Goal: Information Seeking & Learning: Understand process/instructions

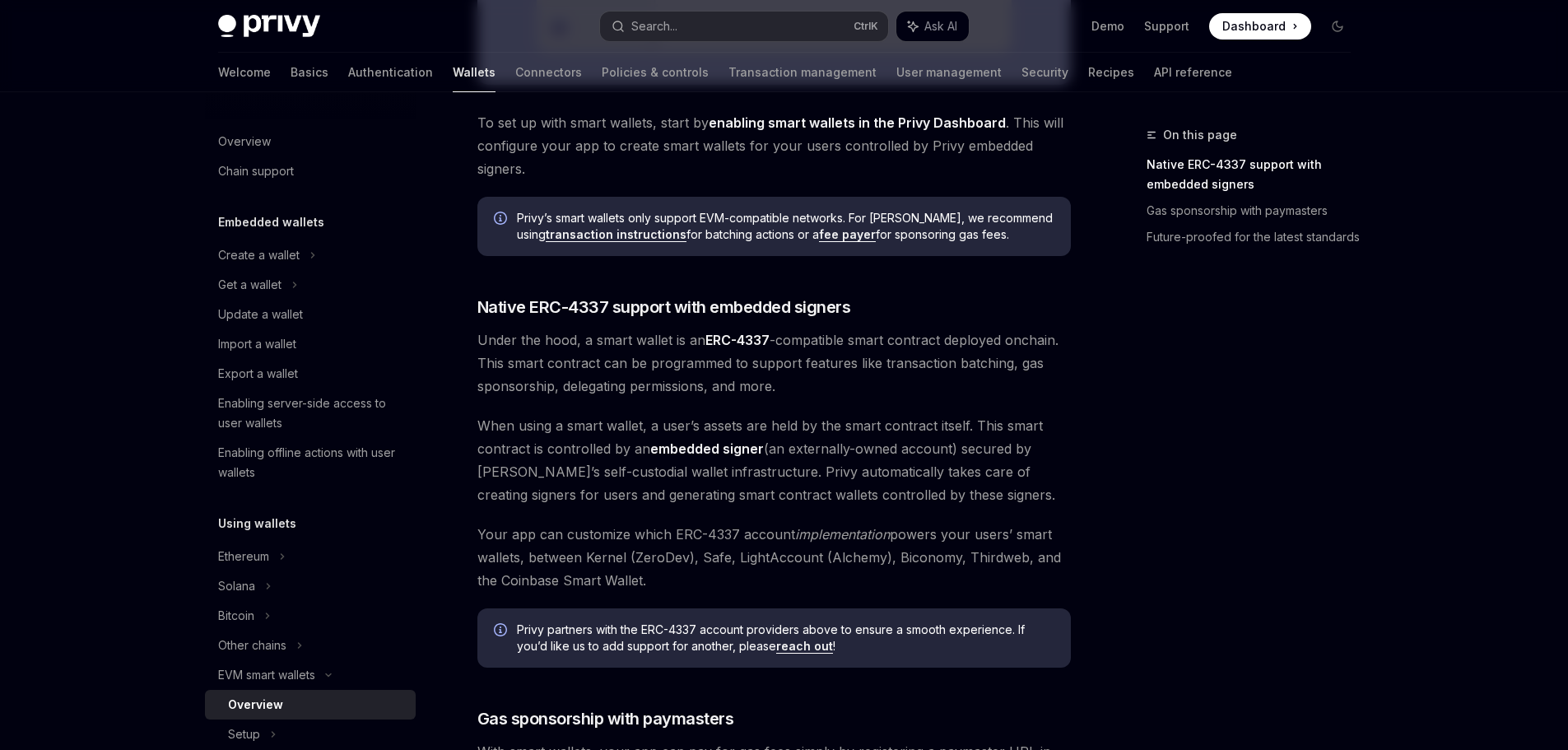
scroll to position [740, 0]
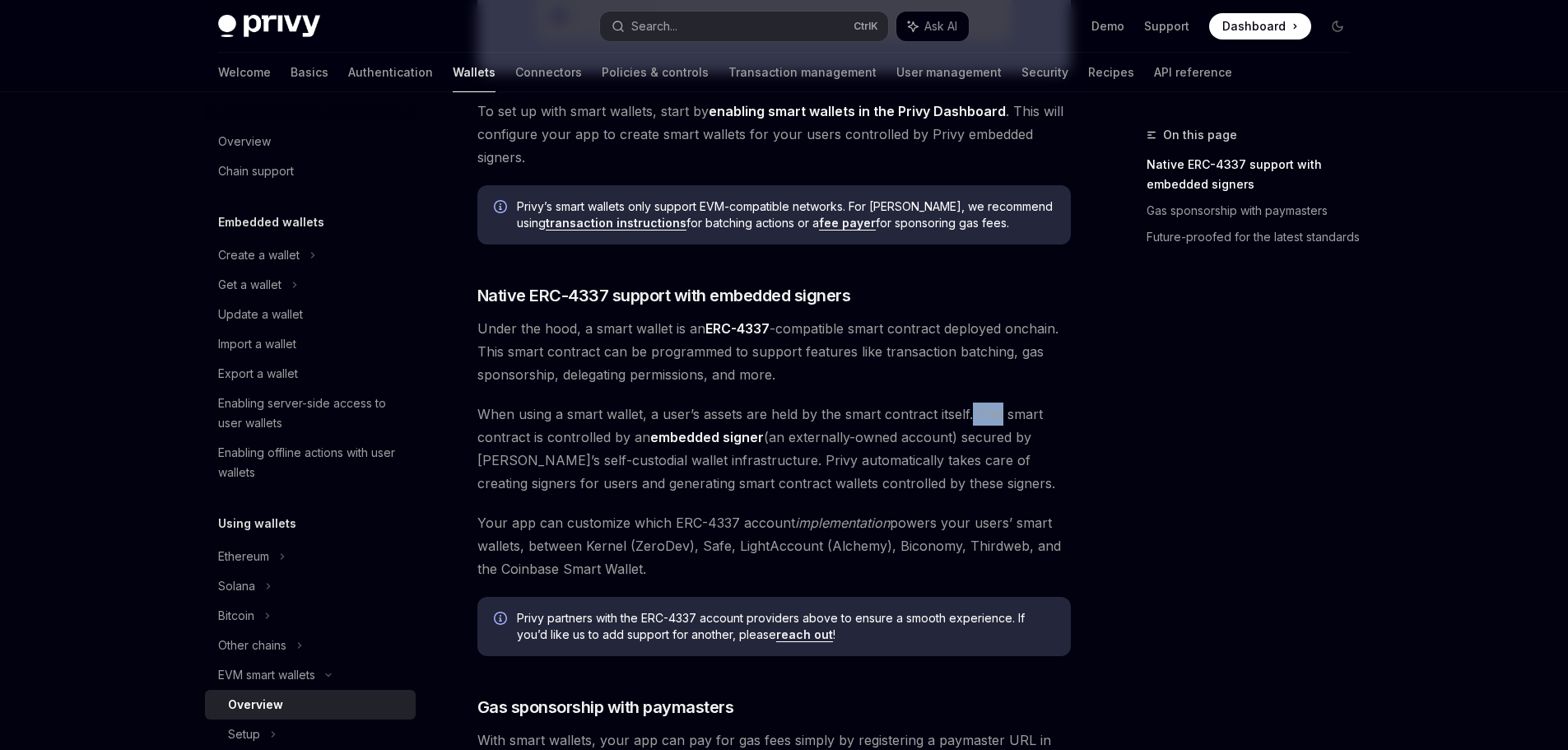
click at [995, 417] on span "When using a smart wallet, a user’s assets are held by the smart contract itsel…" at bounding box center [774, 448] width 594 height 93
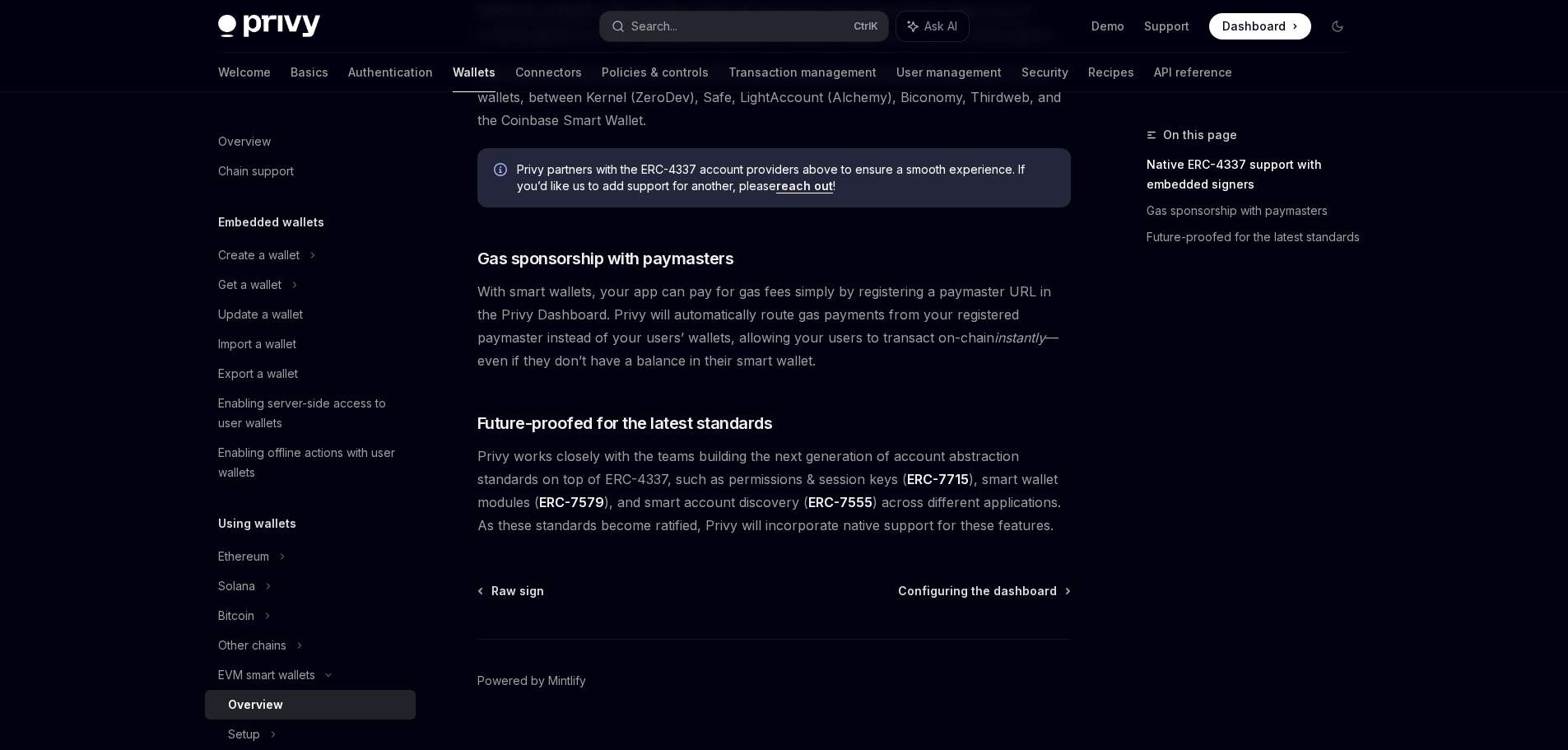
scroll to position [1220, 0]
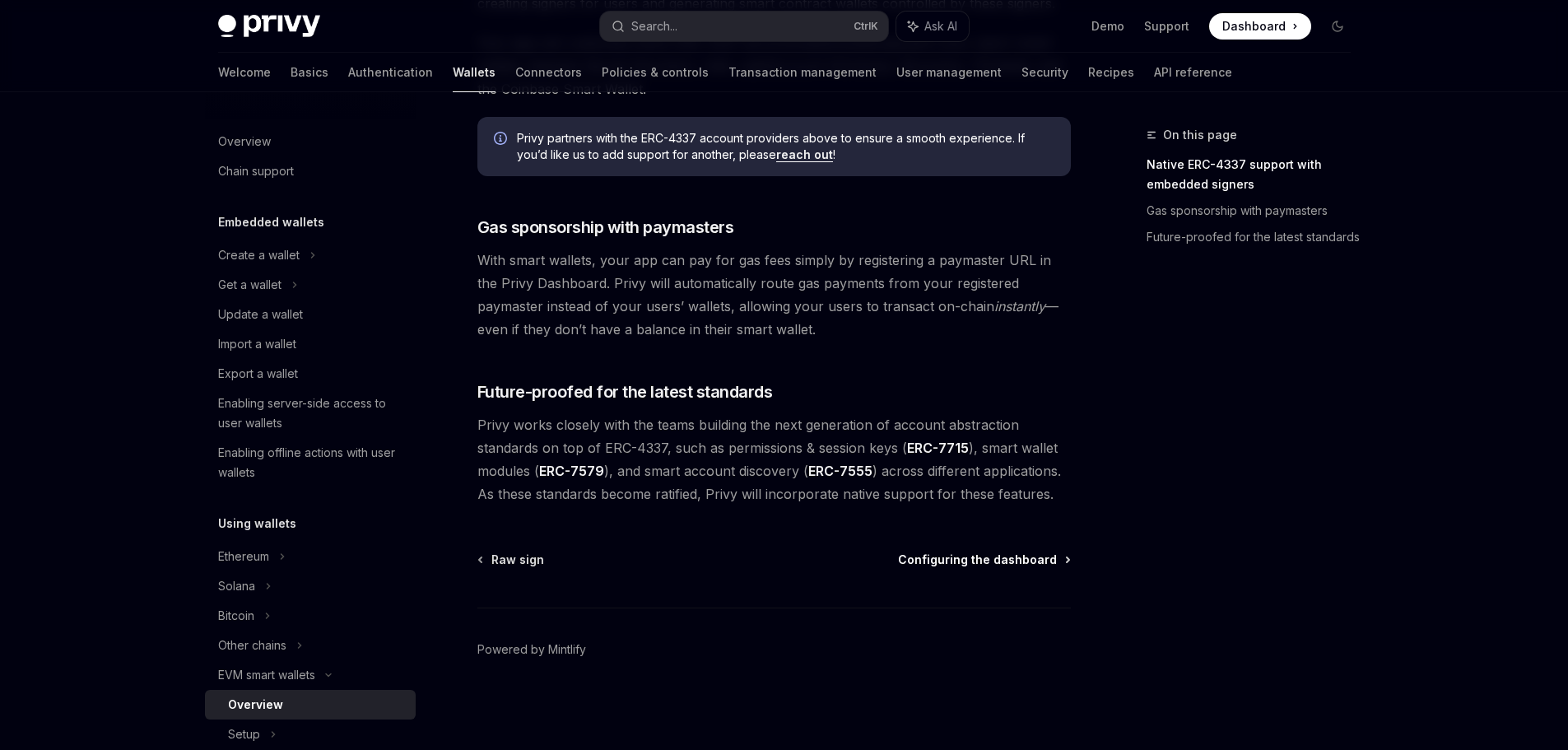
click at [950, 558] on span "Configuring the dashboard" at bounding box center [977, 559] width 159 height 16
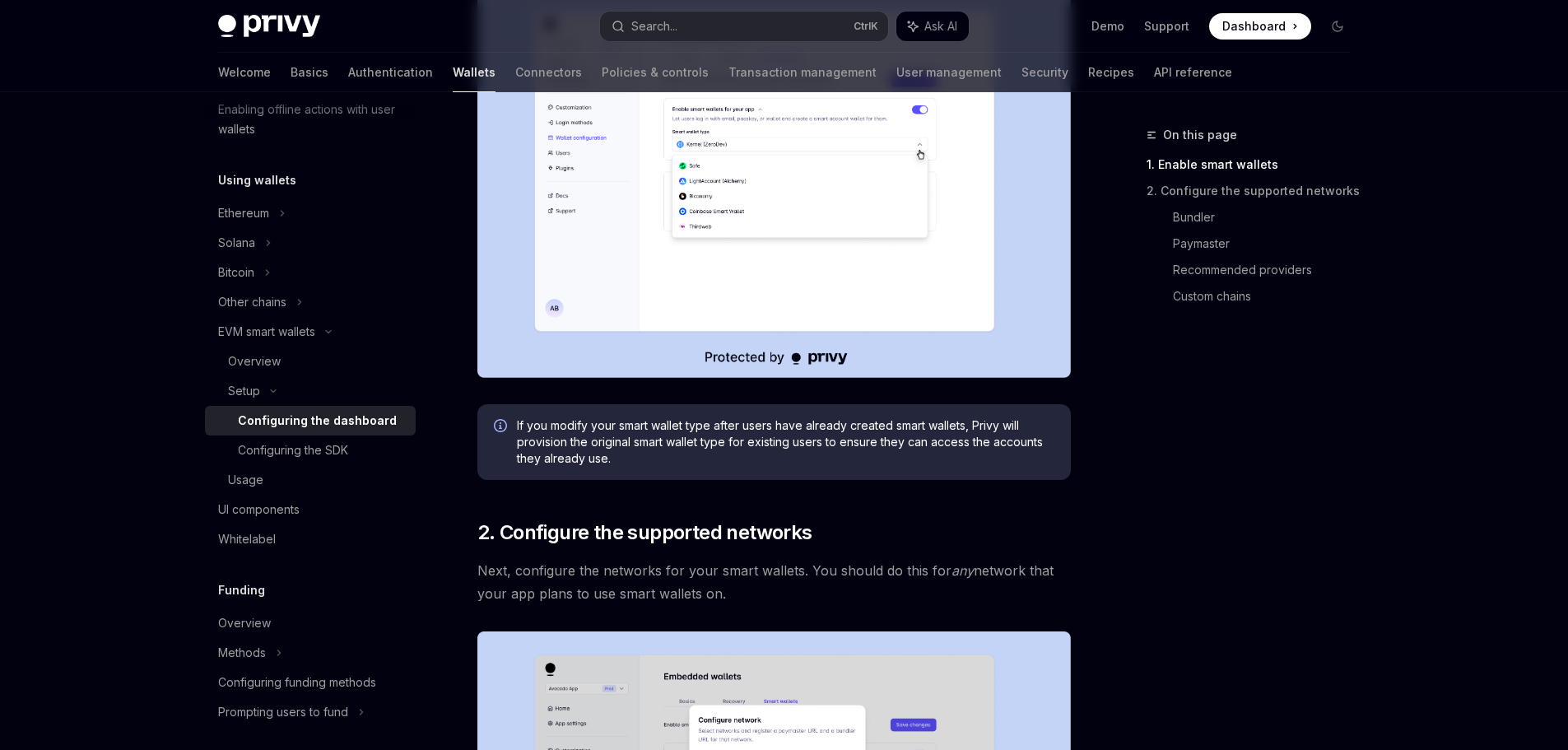
scroll to position [494, 0]
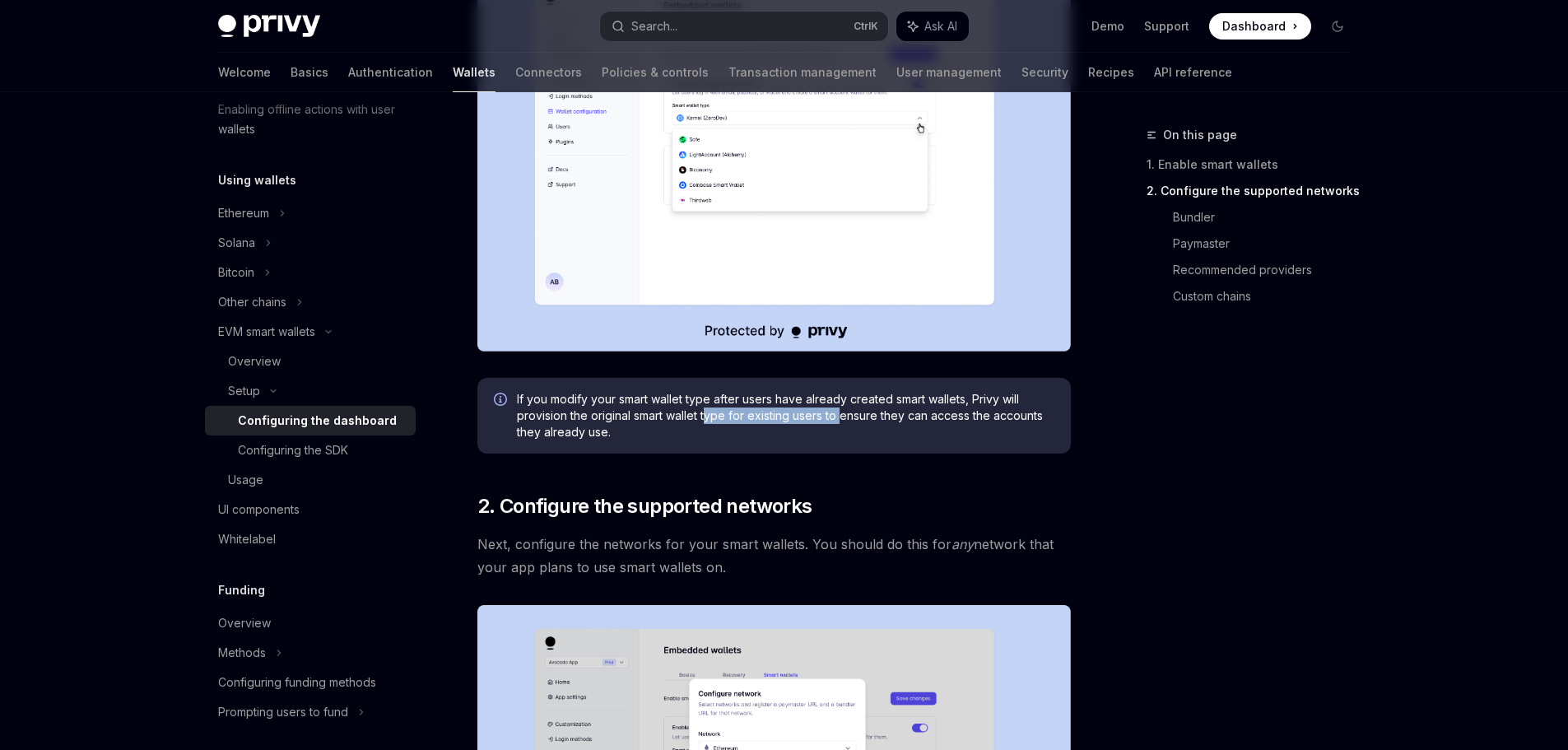
drag, startPoint x: 720, startPoint y: 416, endPoint x: 844, endPoint y: 415, distance: 124.0
click at [844, 415] on span "If you modify your smart wallet type after users have already created smart wal…" at bounding box center [785, 415] width 537 height 49
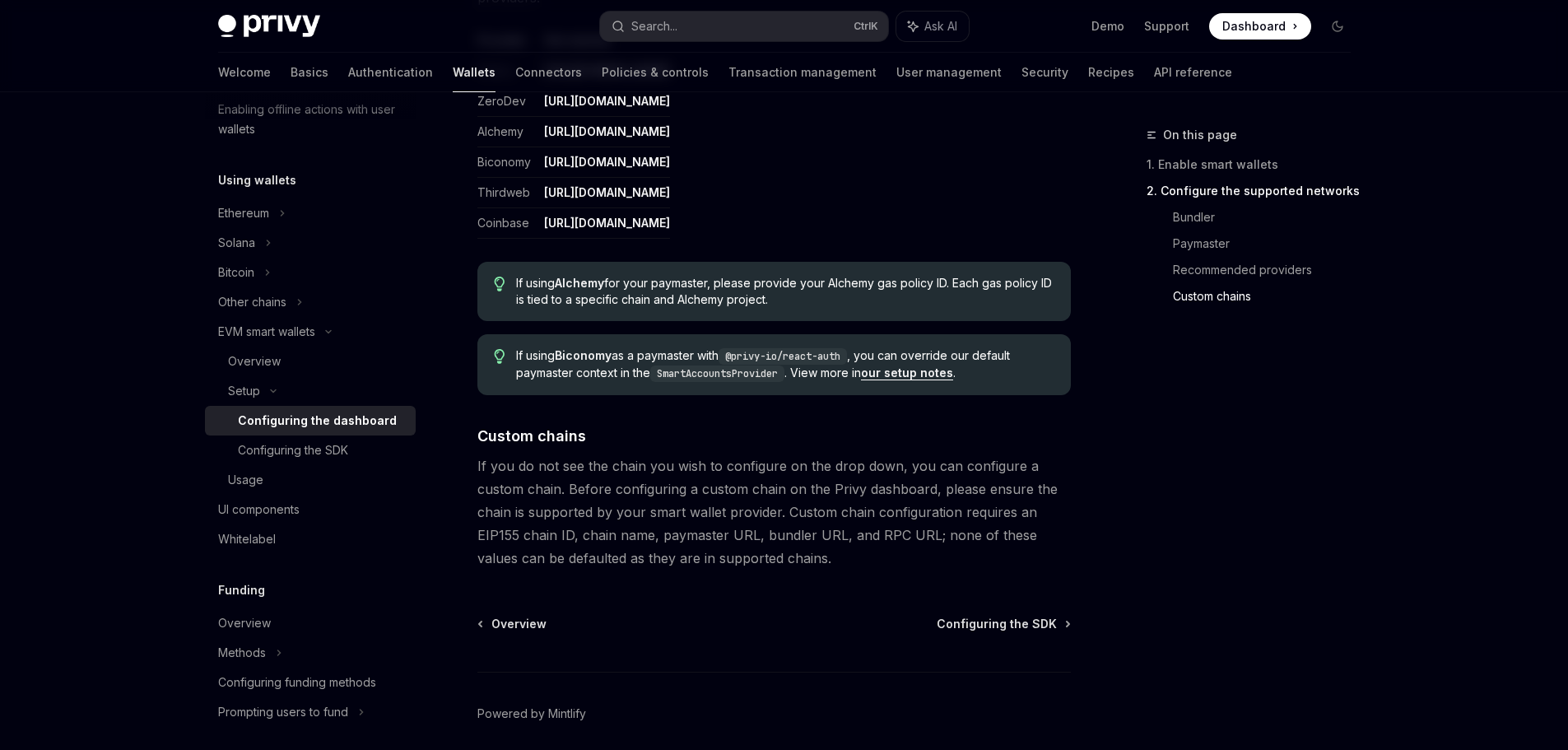
scroll to position [2140, 0]
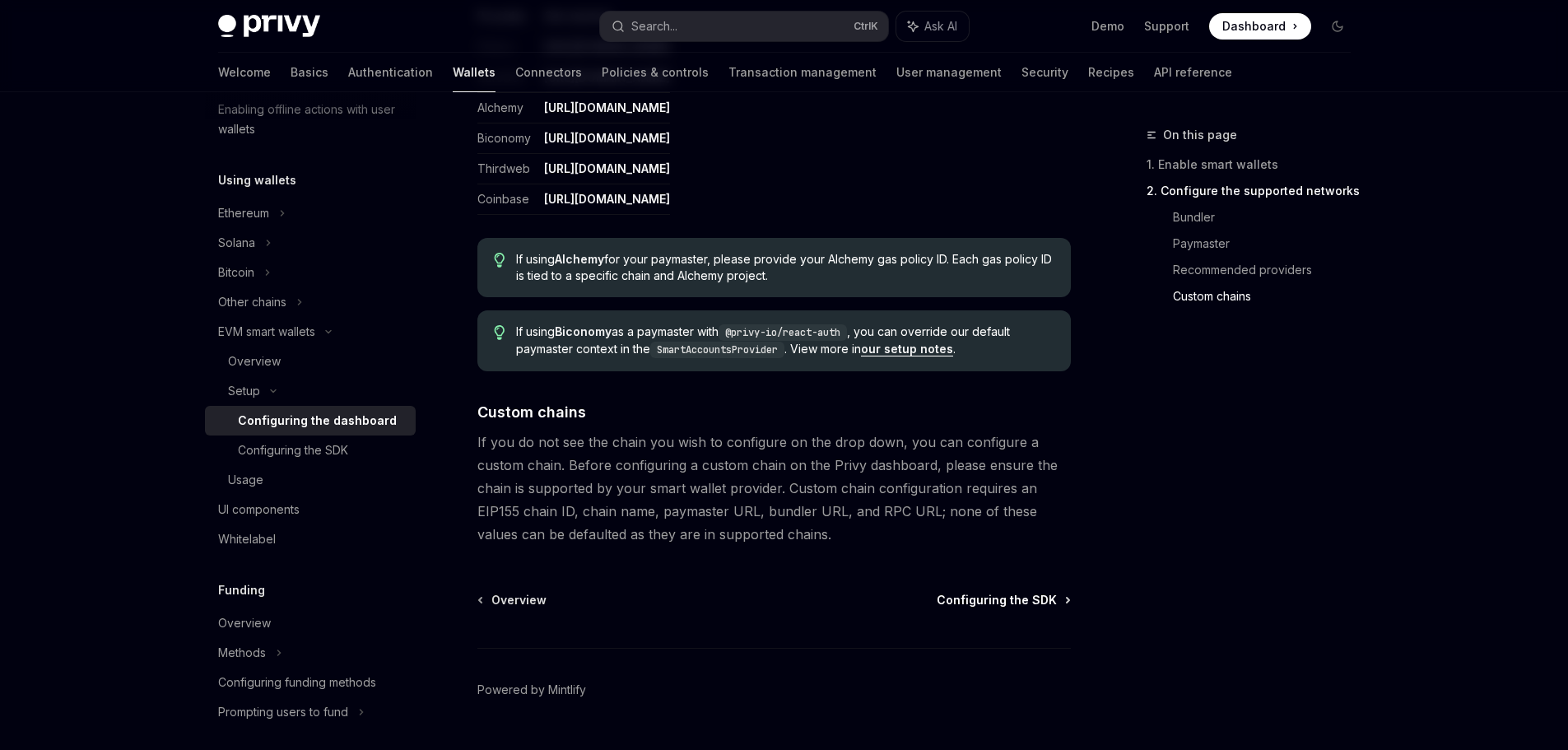
click at [984, 599] on span "Configuring the SDK" at bounding box center [996, 600] width 121 height 16
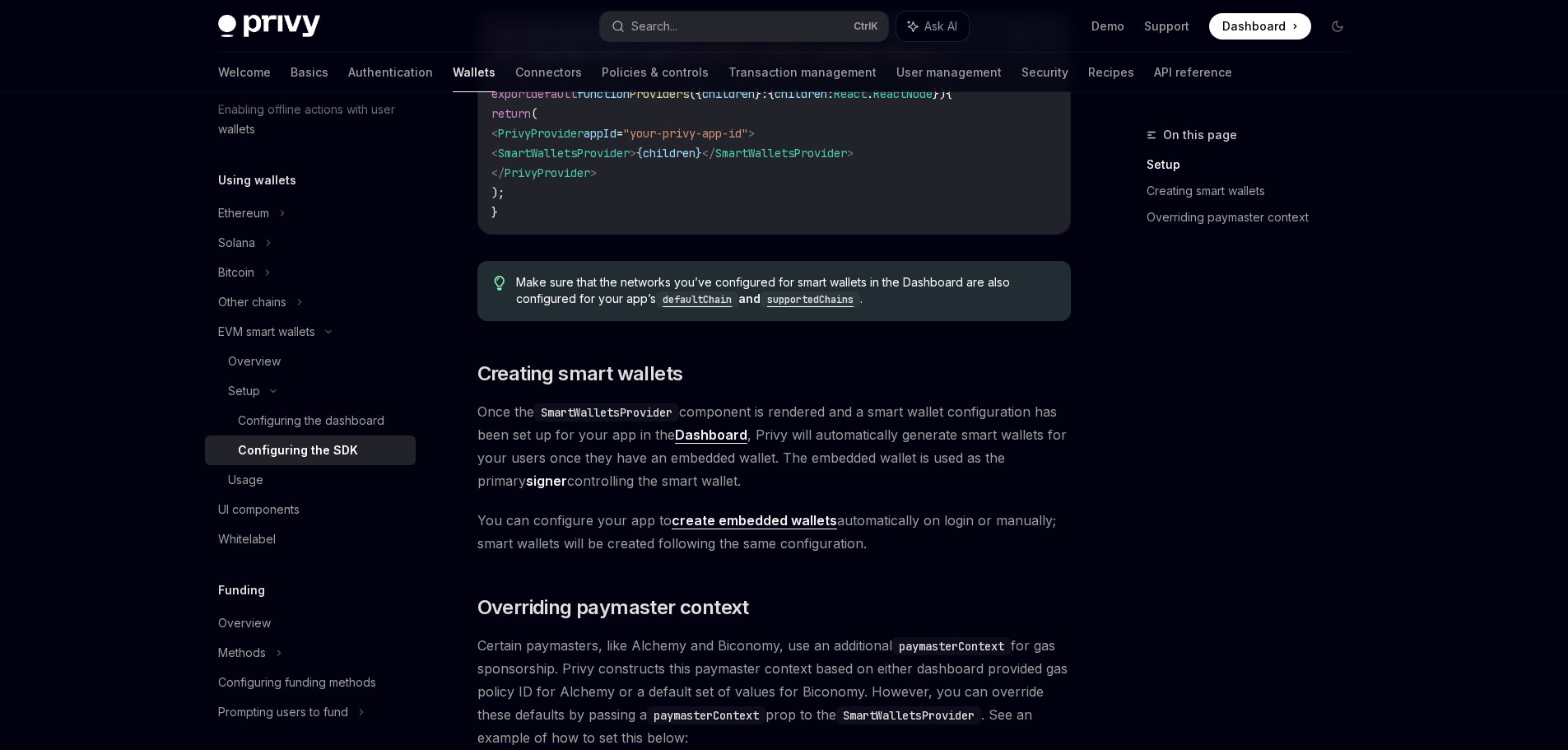
scroll to position [740, 0]
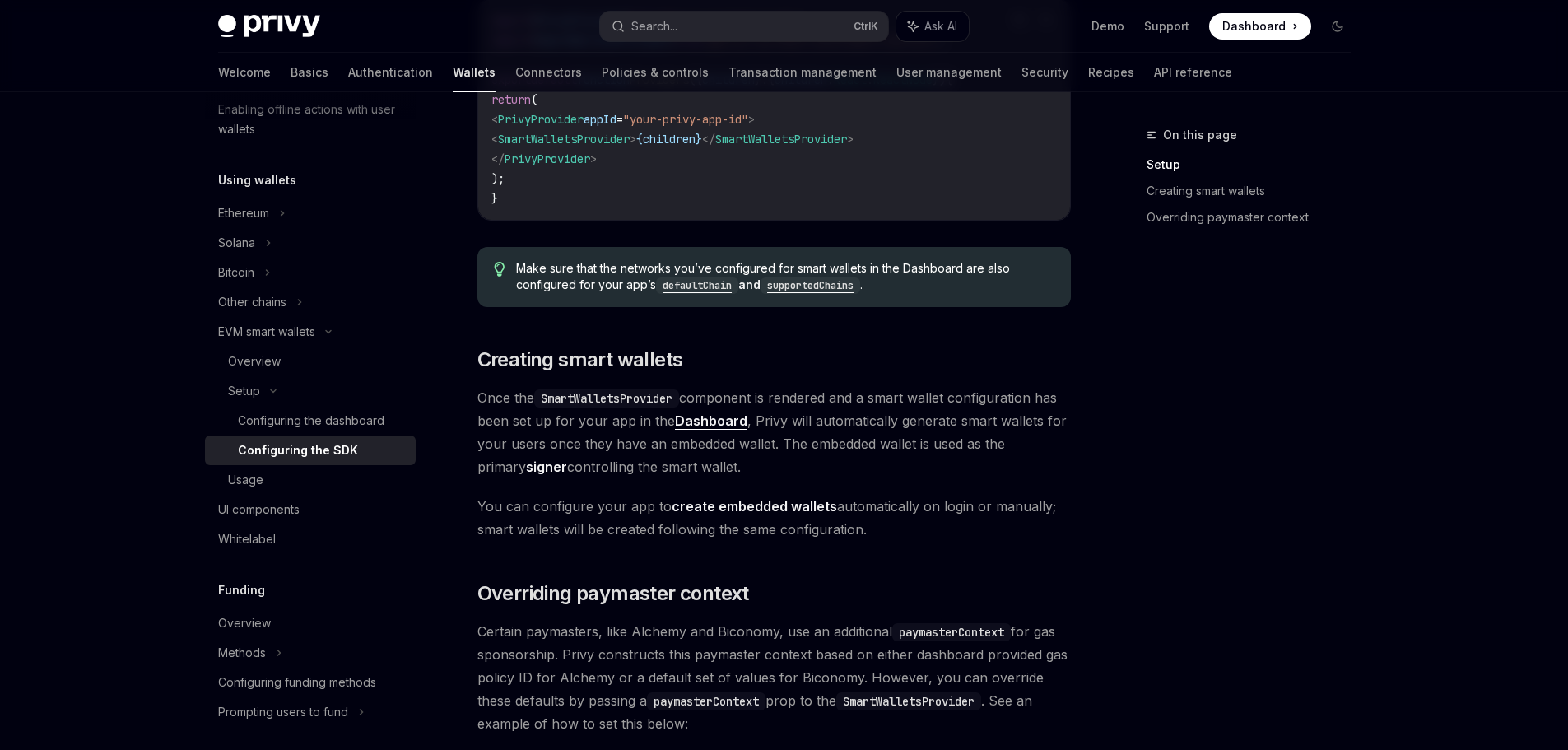
click at [841, 289] on code "supportedChains" at bounding box center [810, 285] width 99 height 16
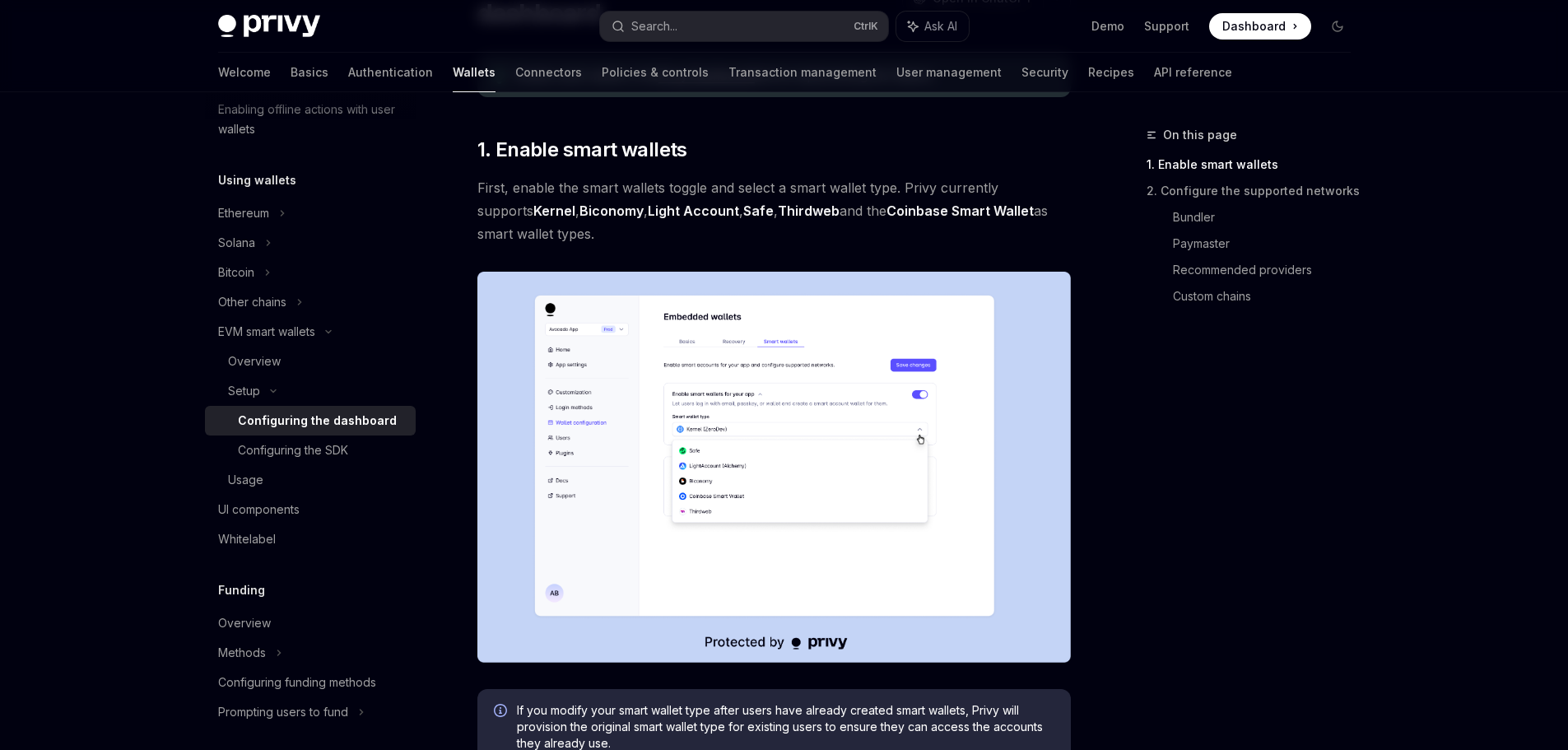
scroll to position [247, 0]
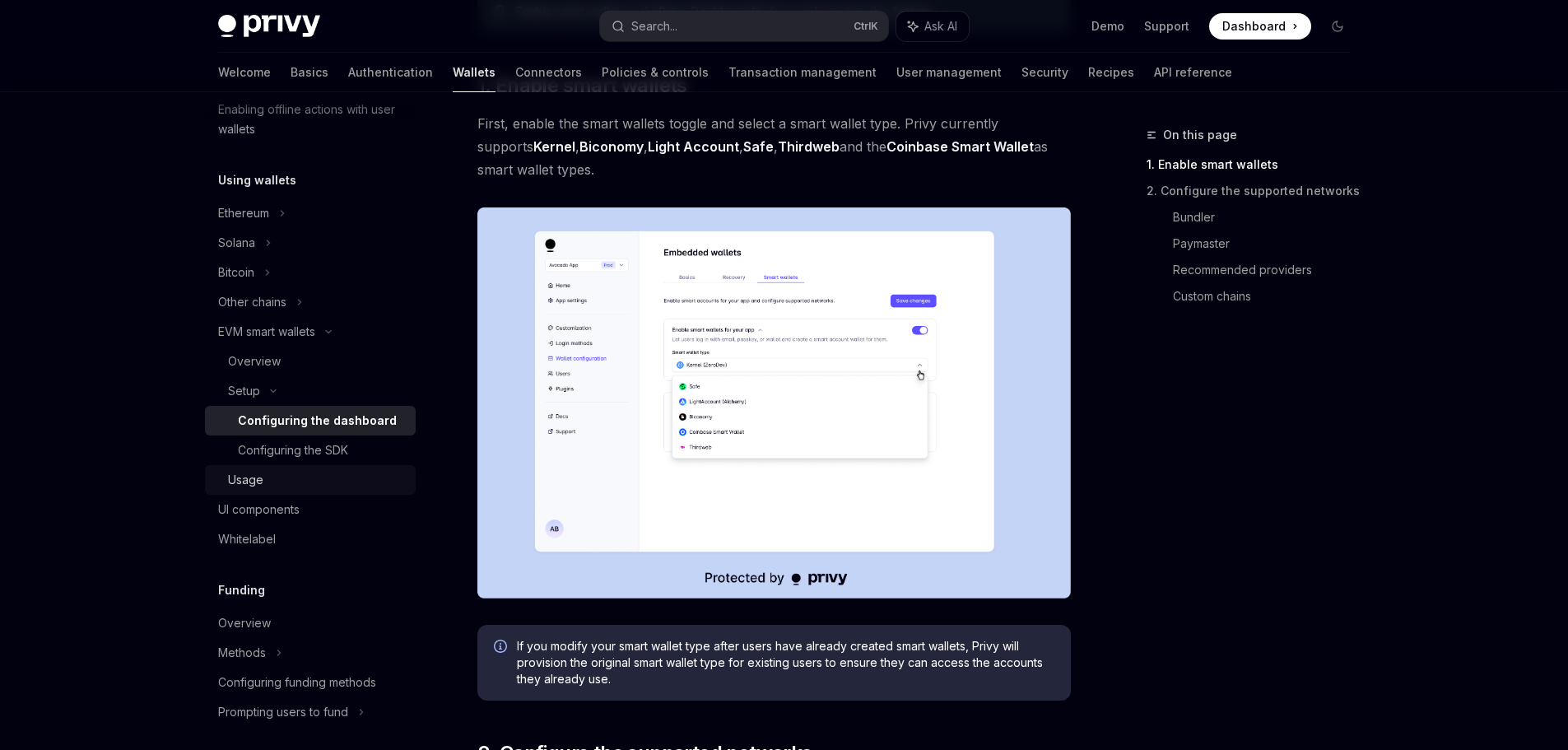
click at [289, 479] on div "Usage" at bounding box center [316, 479] width 177 height 19
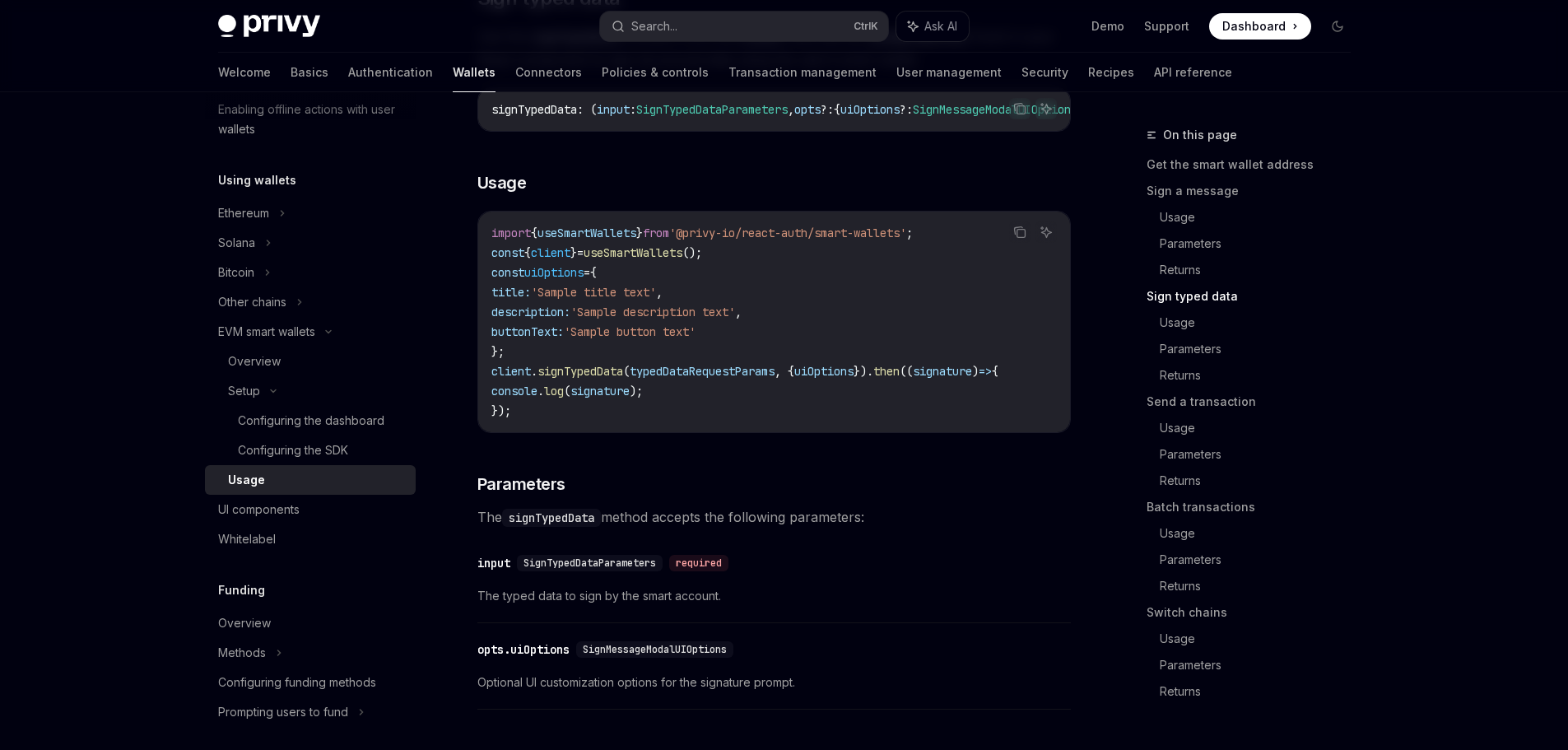
scroll to position [1646, 0]
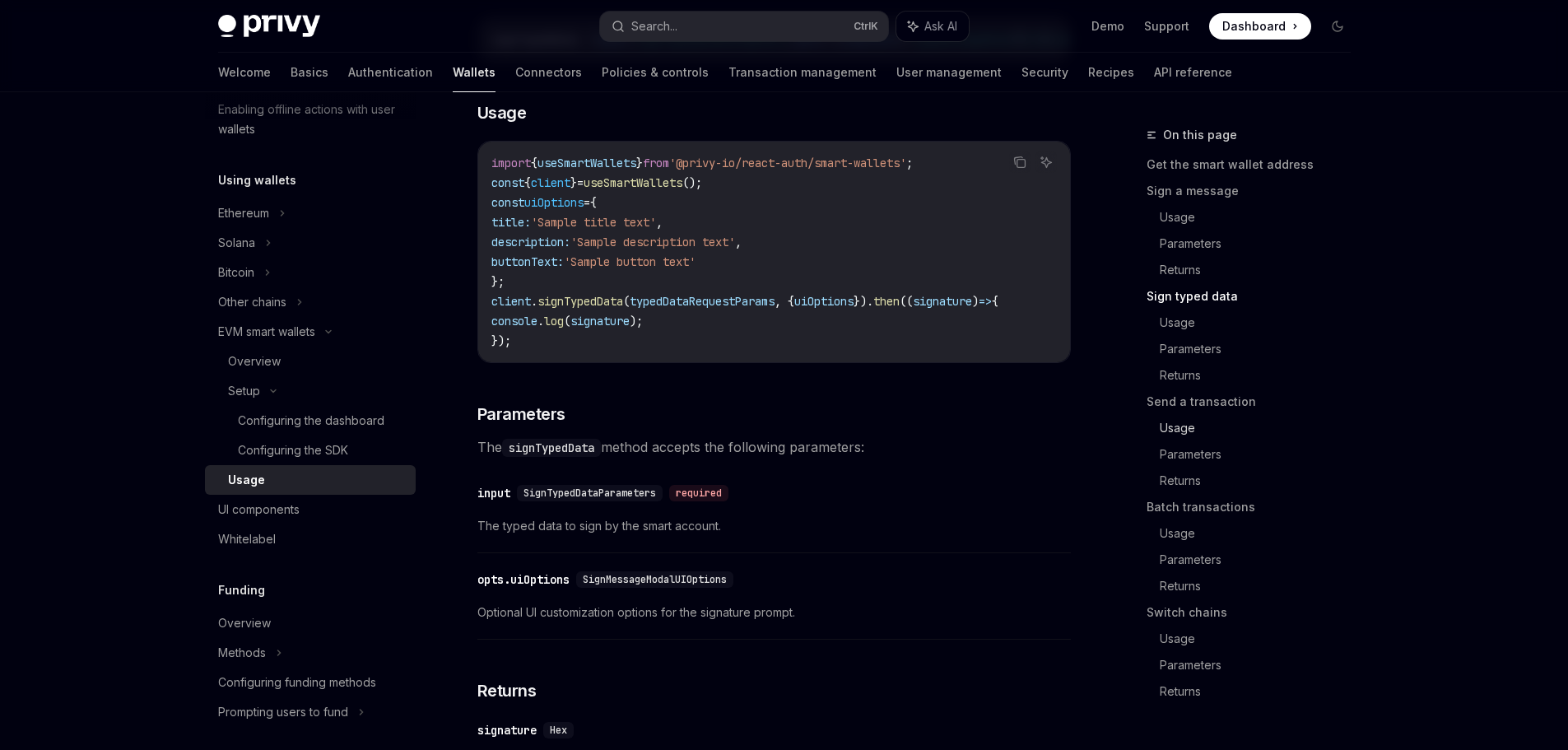
click at [1189, 429] on link "Usage" at bounding box center [1262, 427] width 204 height 26
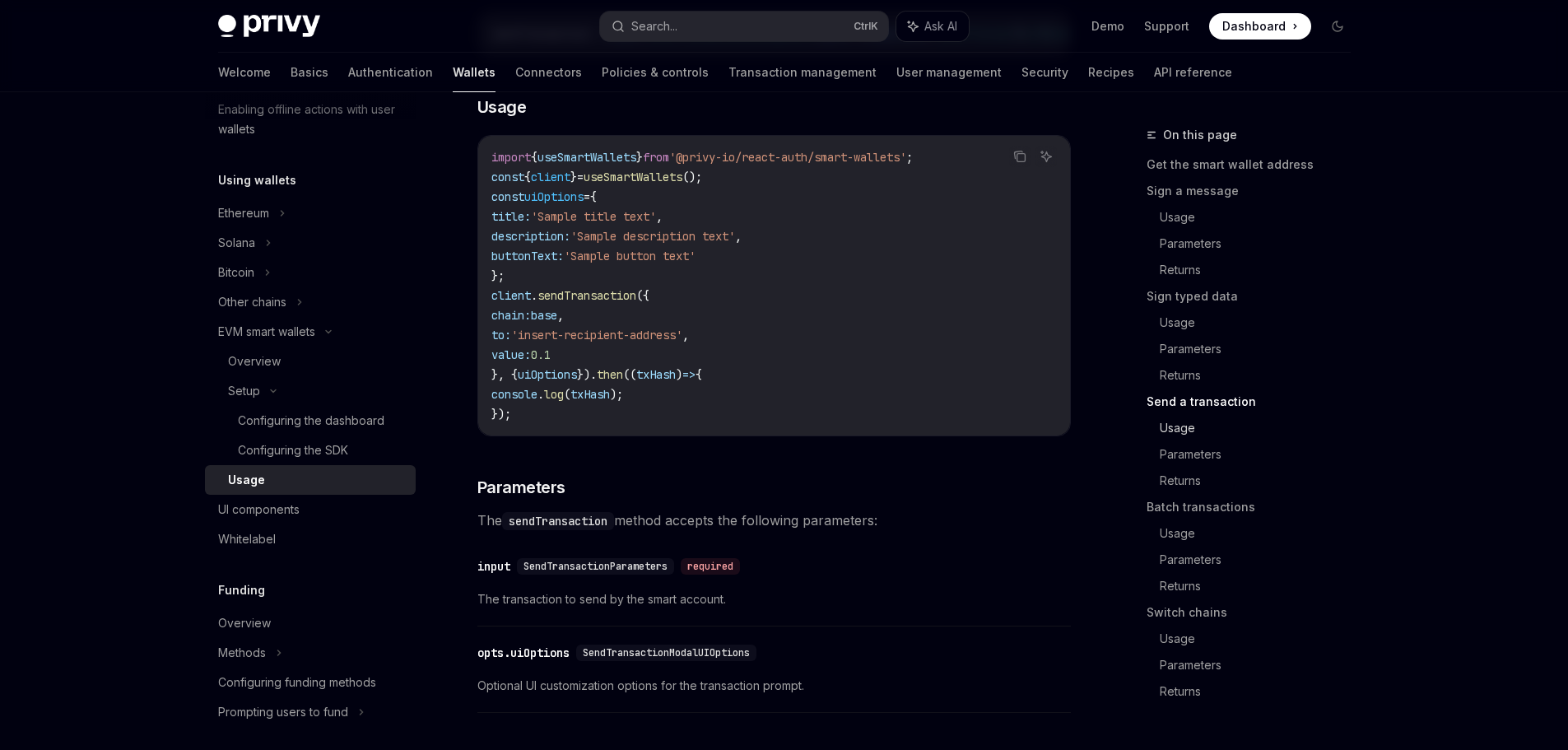
scroll to position [2576, 0]
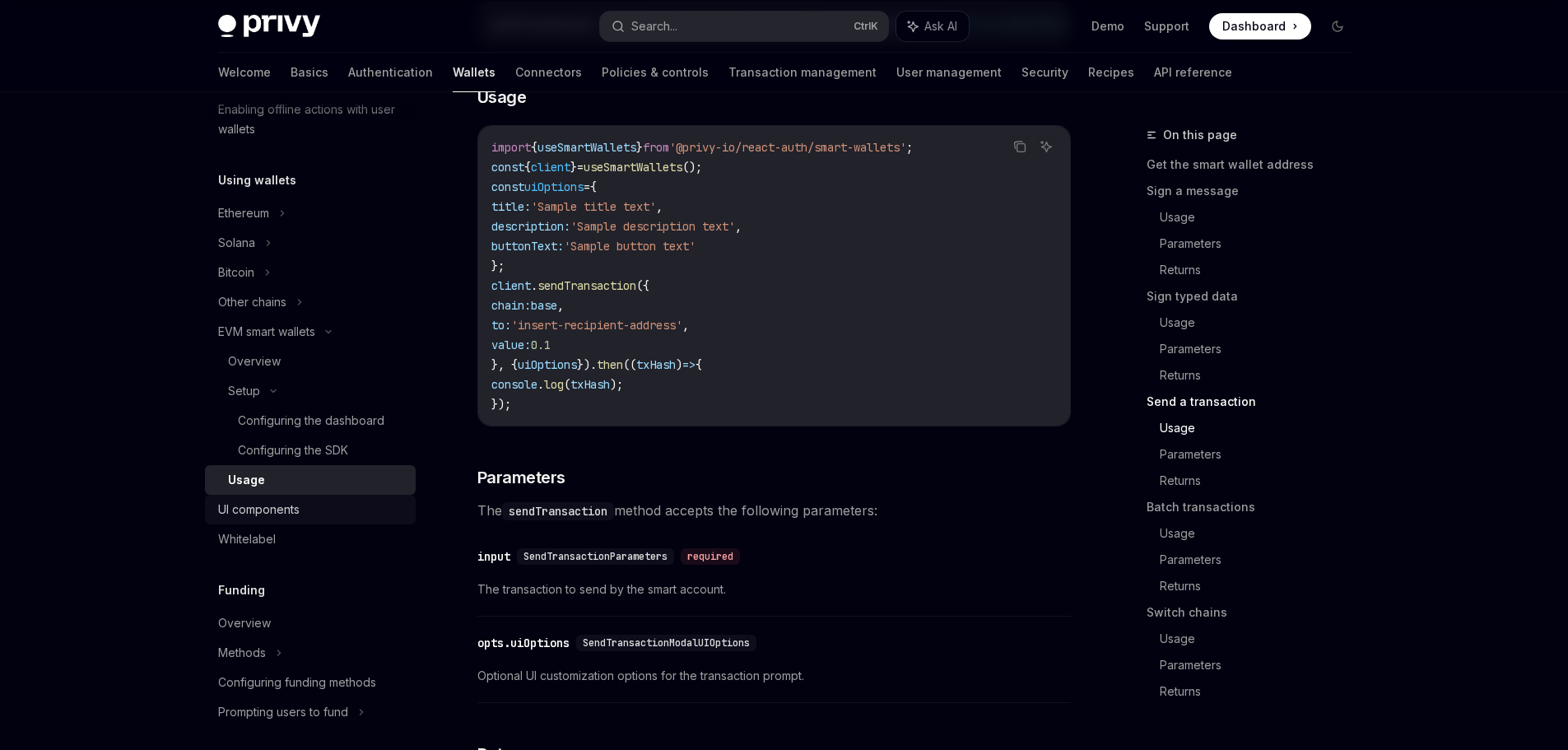
click at [250, 498] on link "UI components" at bounding box center [311, 509] width 211 height 30
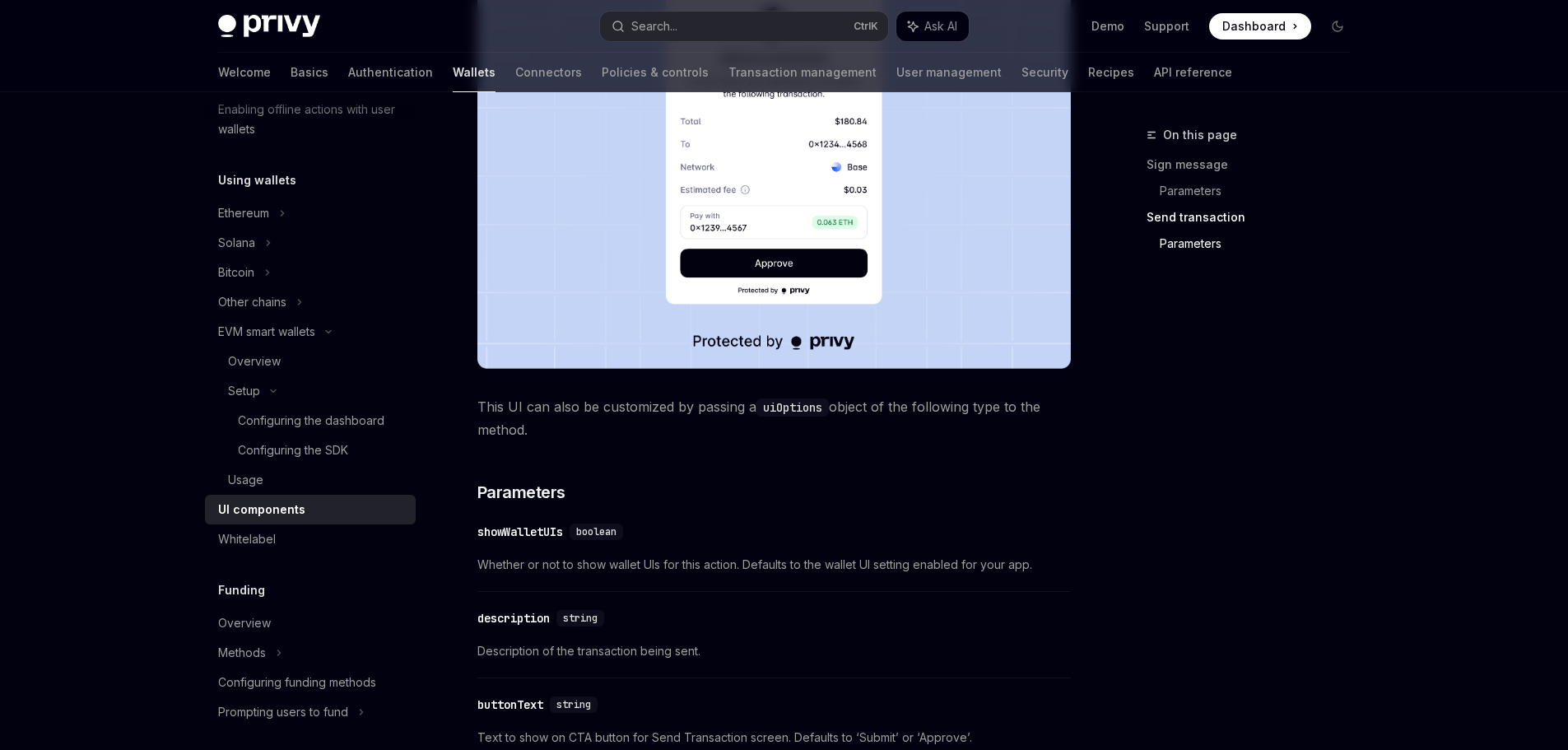
scroll to position [1646, 0]
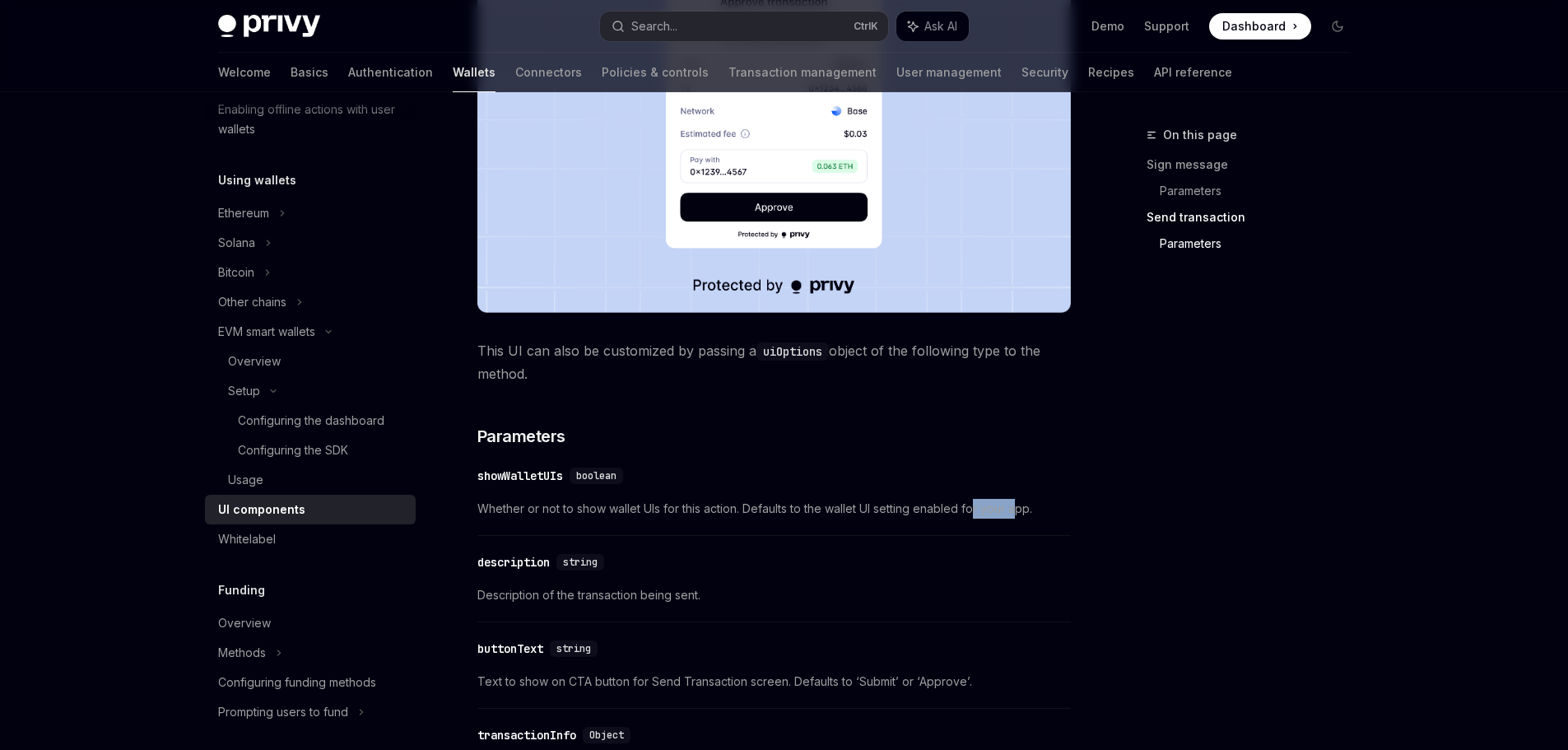
drag, startPoint x: 983, startPoint y: 513, endPoint x: 1018, endPoint y: 513, distance: 35.0
click at [1018, 513] on span "Whether or not to show wallet UIs for this action. Defaults to the wallet UI se…" at bounding box center [774, 508] width 594 height 19
drag, startPoint x: 1051, startPoint y: 509, endPoint x: 782, endPoint y: 508, distance: 269.0
click at [782, 508] on span "Whether or not to show wallet UIs for this action. Defaults to the wallet UI se…" at bounding box center [774, 508] width 594 height 19
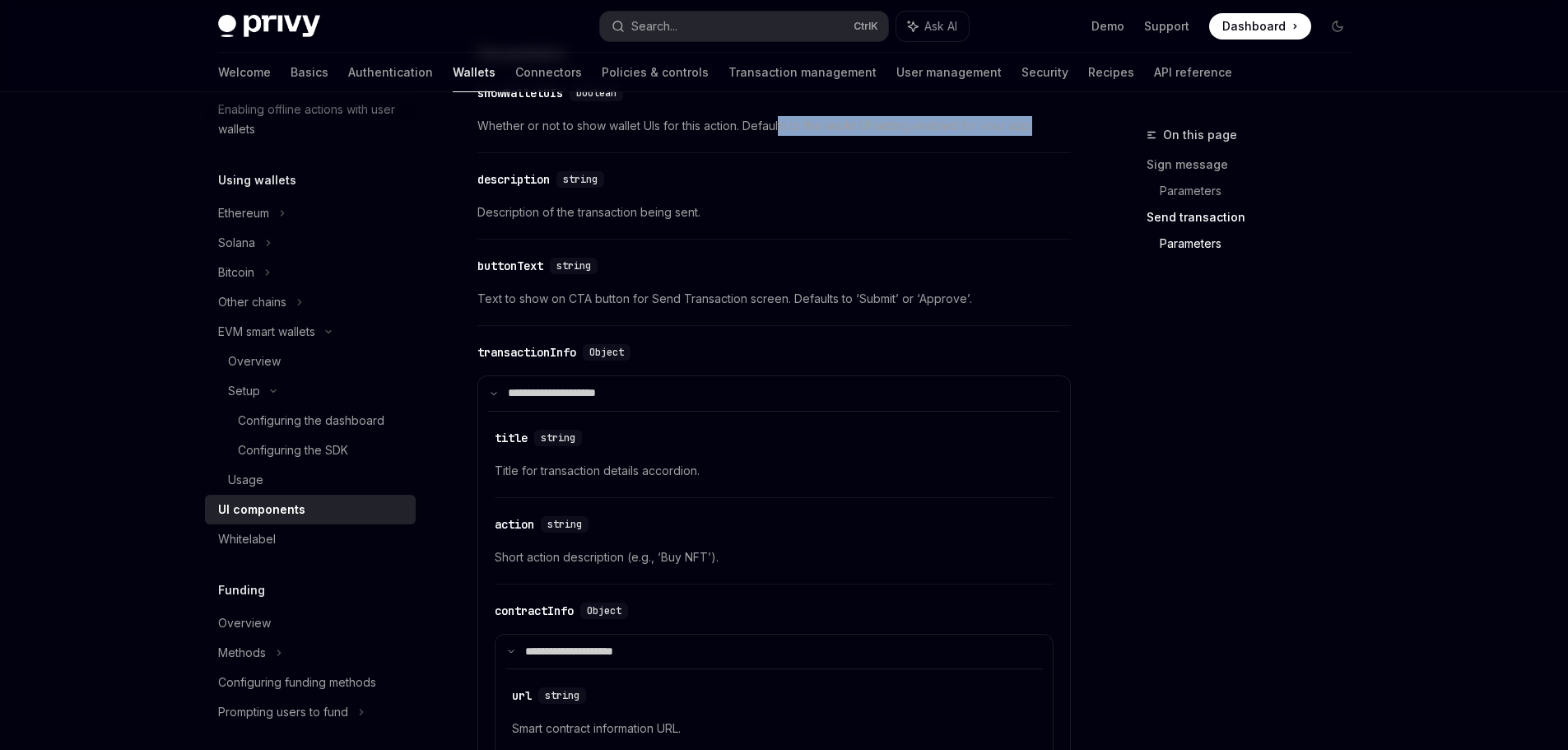
scroll to position [2057, 0]
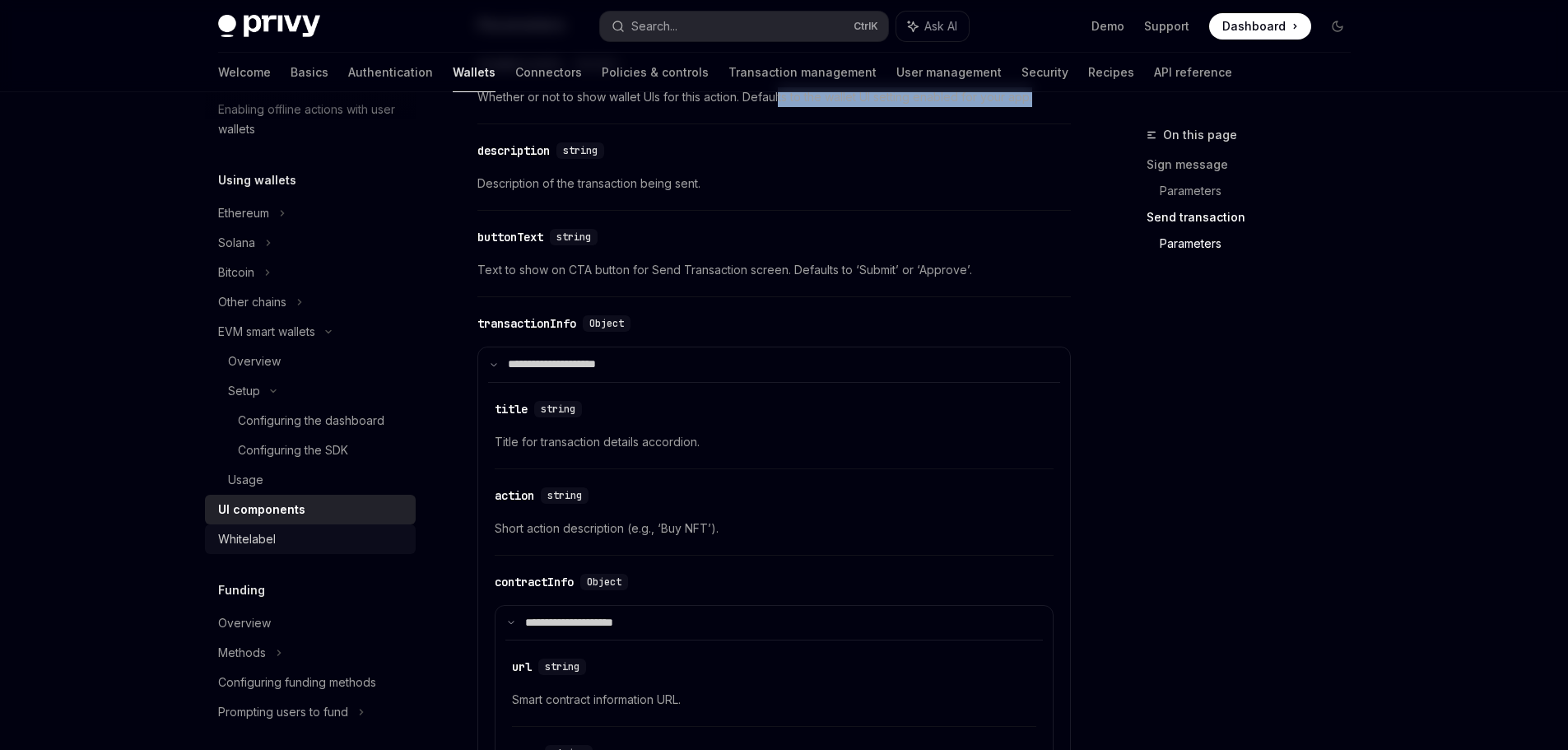
click at [261, 531] on div "Whitelabel" at bounding box center [247, 539] width 58 height 19
type textarea "*"
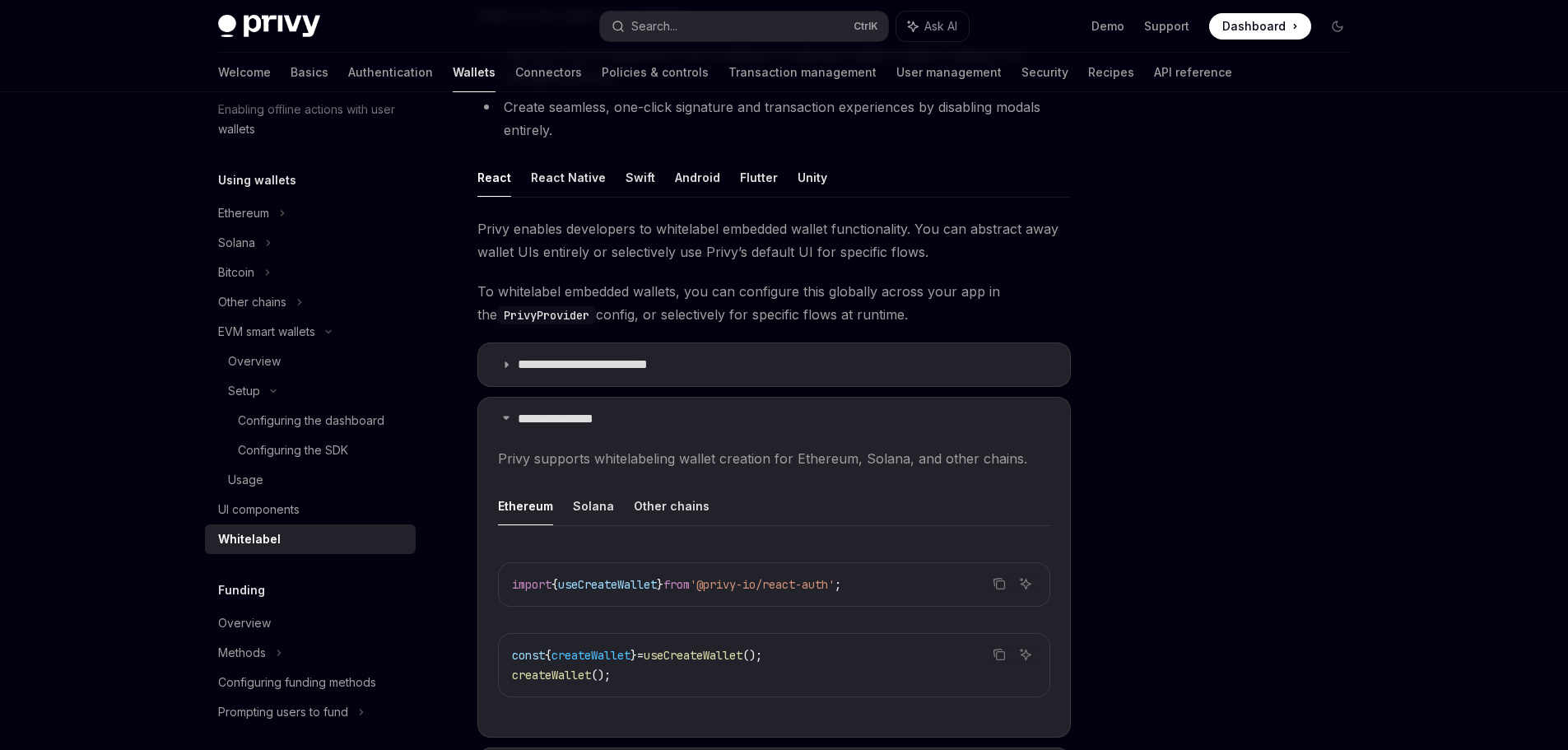
scroll to position [329, 0]
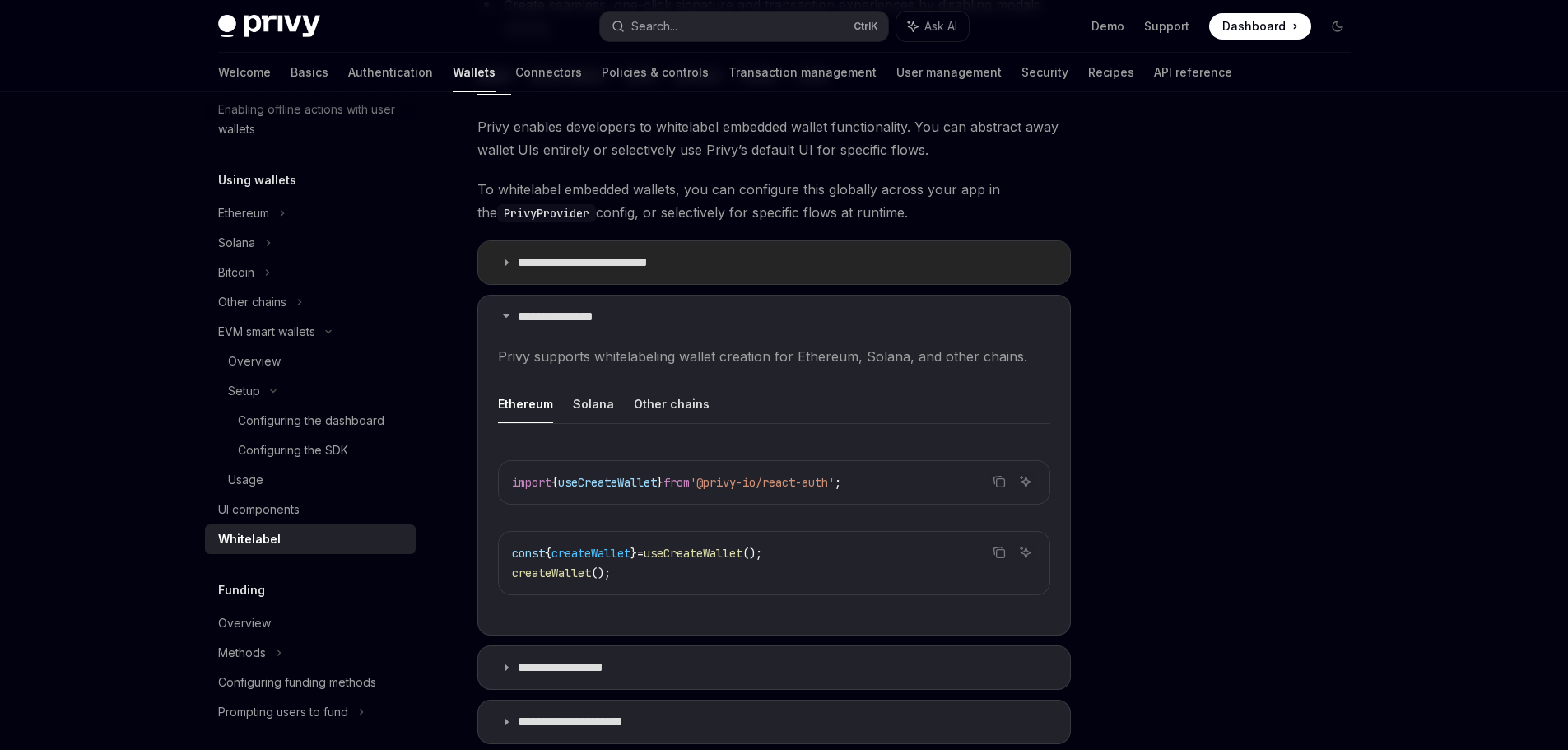
click at [591, 261] on p "**********" at bounding box center [597, 262] width 159 height 16
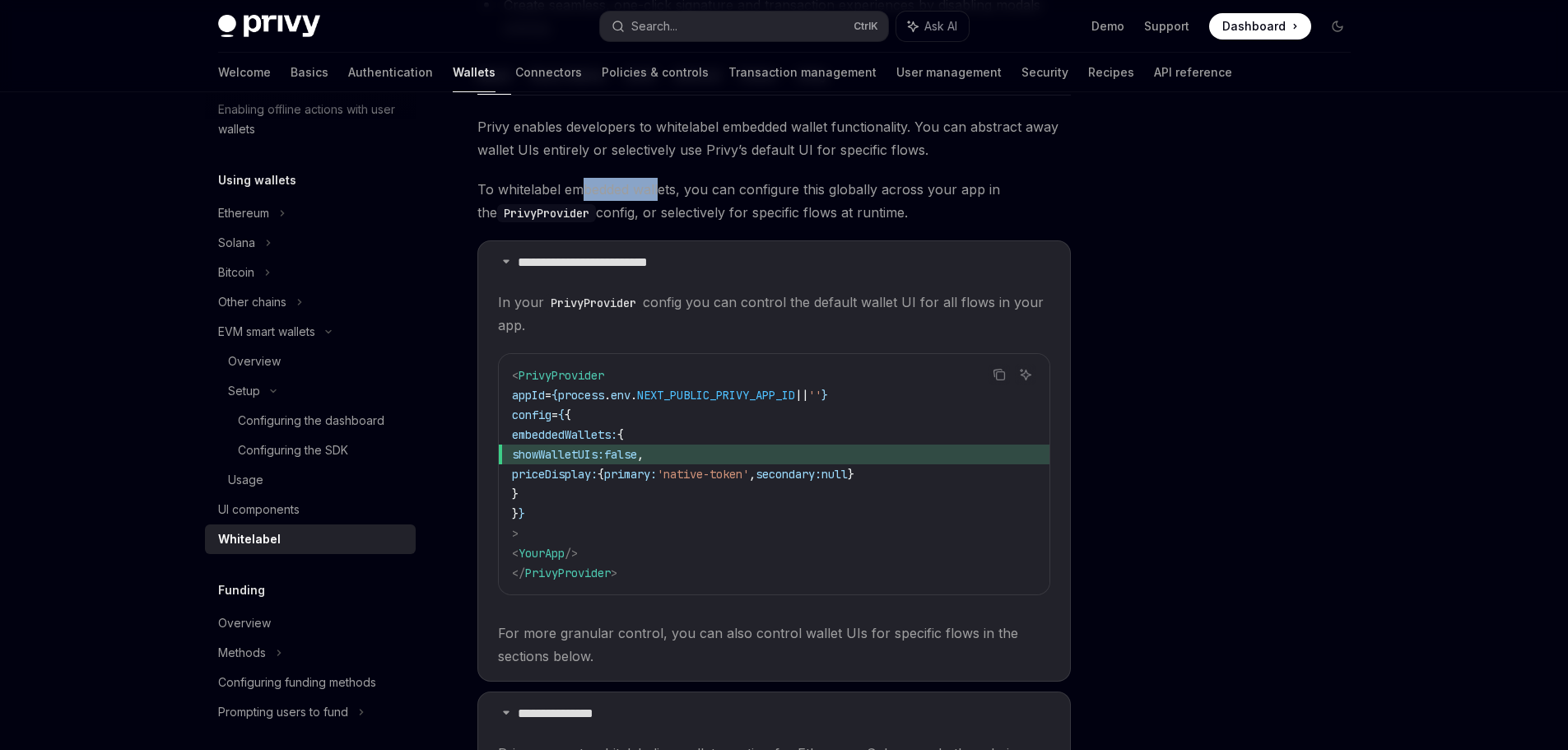
drag, startPoint x: 584, startPoint y: 194, endPoint x: 662, endPoint y: 194, distance: 78.0
click at [662, 194] on span "To whitelabel embedded wallets, you can configure this globally across your app…" at bounding box center [774, 201] width 594 height 46
drag, startPoint x: 743, startPoint y: 200, endPoint x: 790, endPoint y: 200, distance: 47.0
click at [788, 200] on span "To whitelabel embedded wallets, you can configure this globally across your app…" at bounding box center [774, 201] width 594 height 46
drag, startPoint x: 838, startPoint y: 192, endPoint x: 847, endPoint y: 192, distance: 9.0
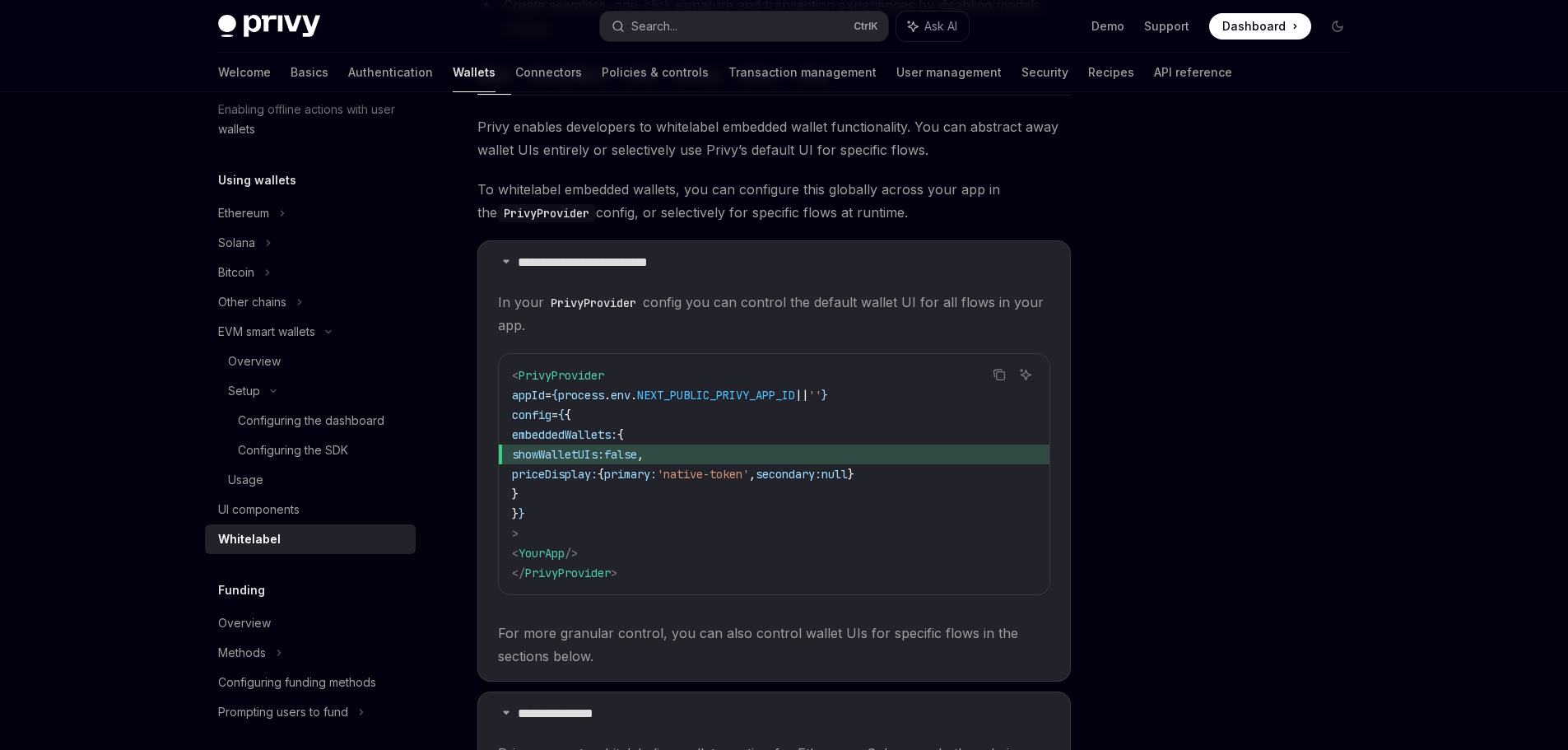
click at [846, 192] on span "To whitelabel embedded wallets, you can configure this globally across your app…" at bounding box center [774, 201] width 594 height 46
click at [916, 188] on span "To whitelabel embedded wallets, you can configure this globally across your app…" at bounding box center [774, 201] width 594 height 46
drag, startPoint x: 1023, startPoint y: 188, endPoint x: 778, endPoint y: 187, distance: 245.0
click at [778, 187] on span "To whitelabel embedded wallets, you can configure this globally across your app…" at bounding box center [774, 201] width 594 height 46
drag, startPoint x: 606, startPoint y: 215, endPoint x: 873, endPoint y: 221, distance: 267.1
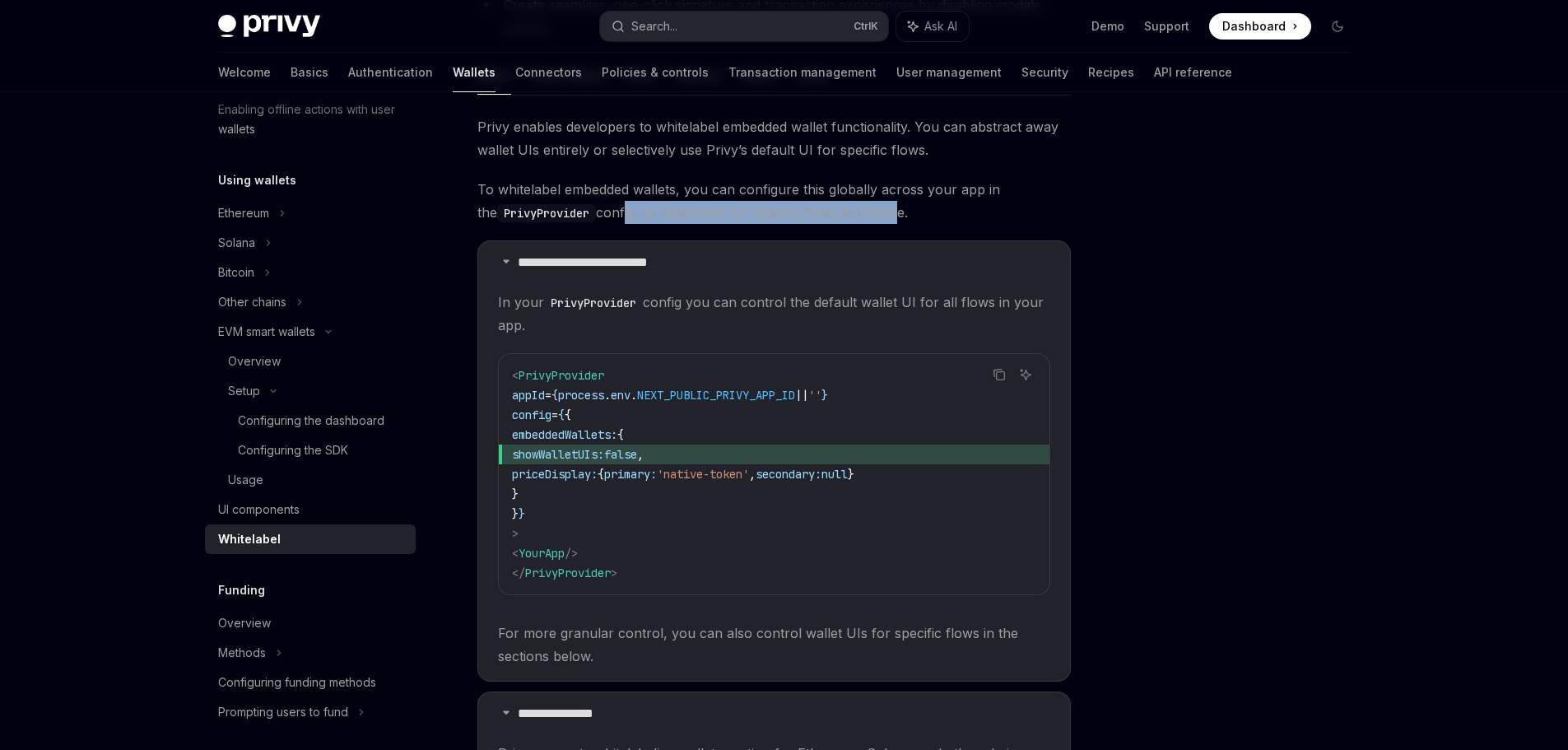
click at [873, 221] on span "To whitelabel embedded wallets, you can configure this globally across your app…" at bounding box center [774, 201] width 594 height 46
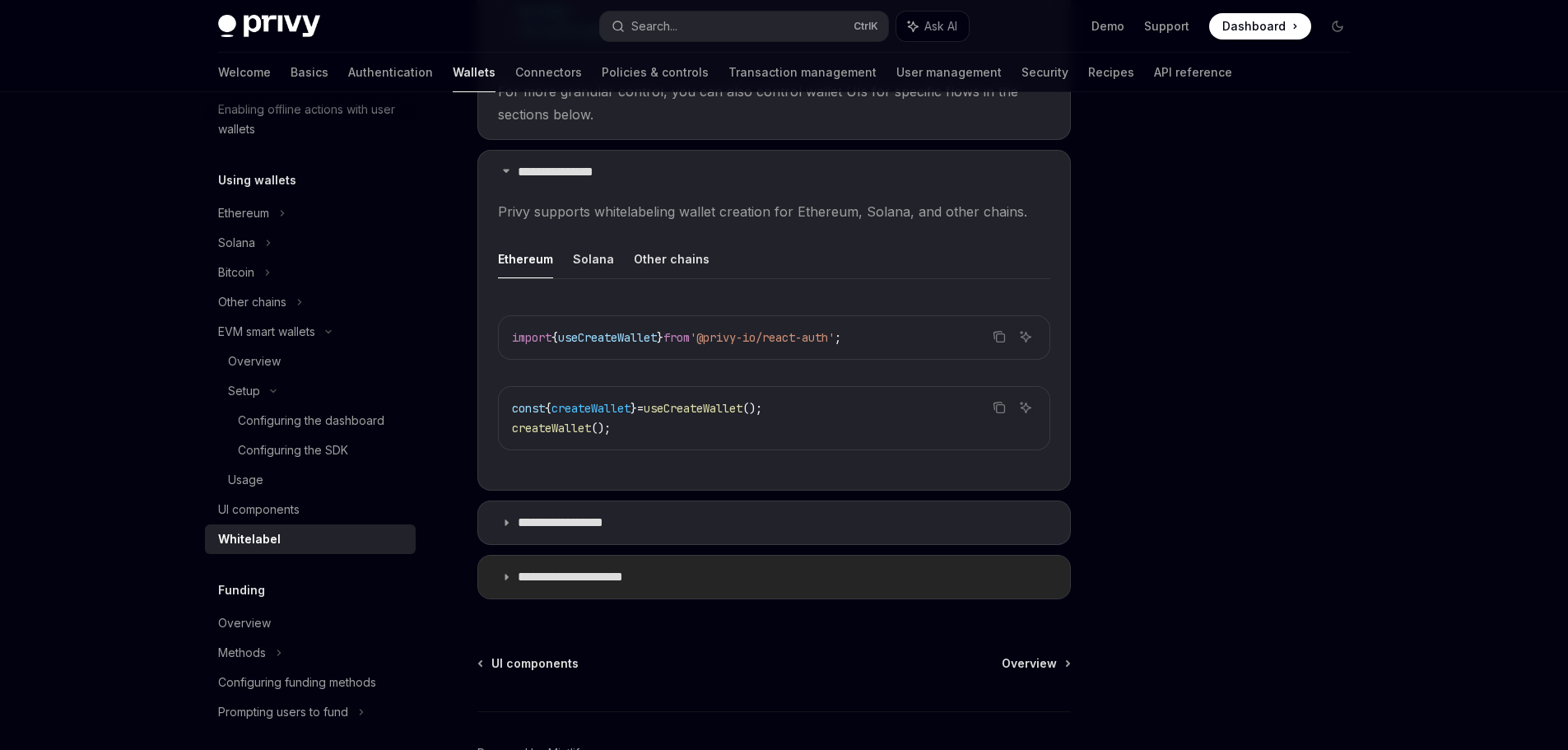
scroll to position [905, 0]
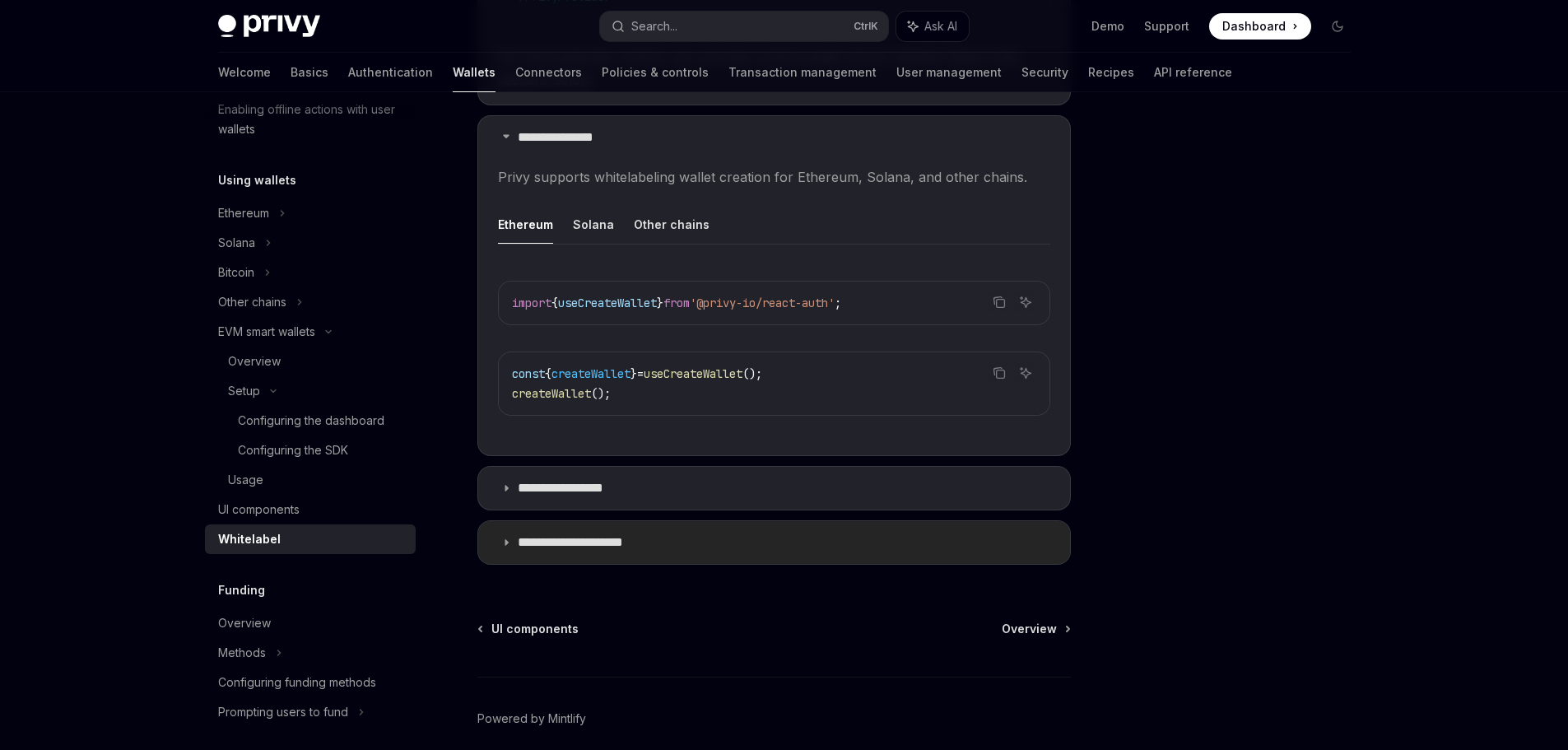
click at [596, 541] on p "**********" at bounding box center [586, 542] width 137 height 16
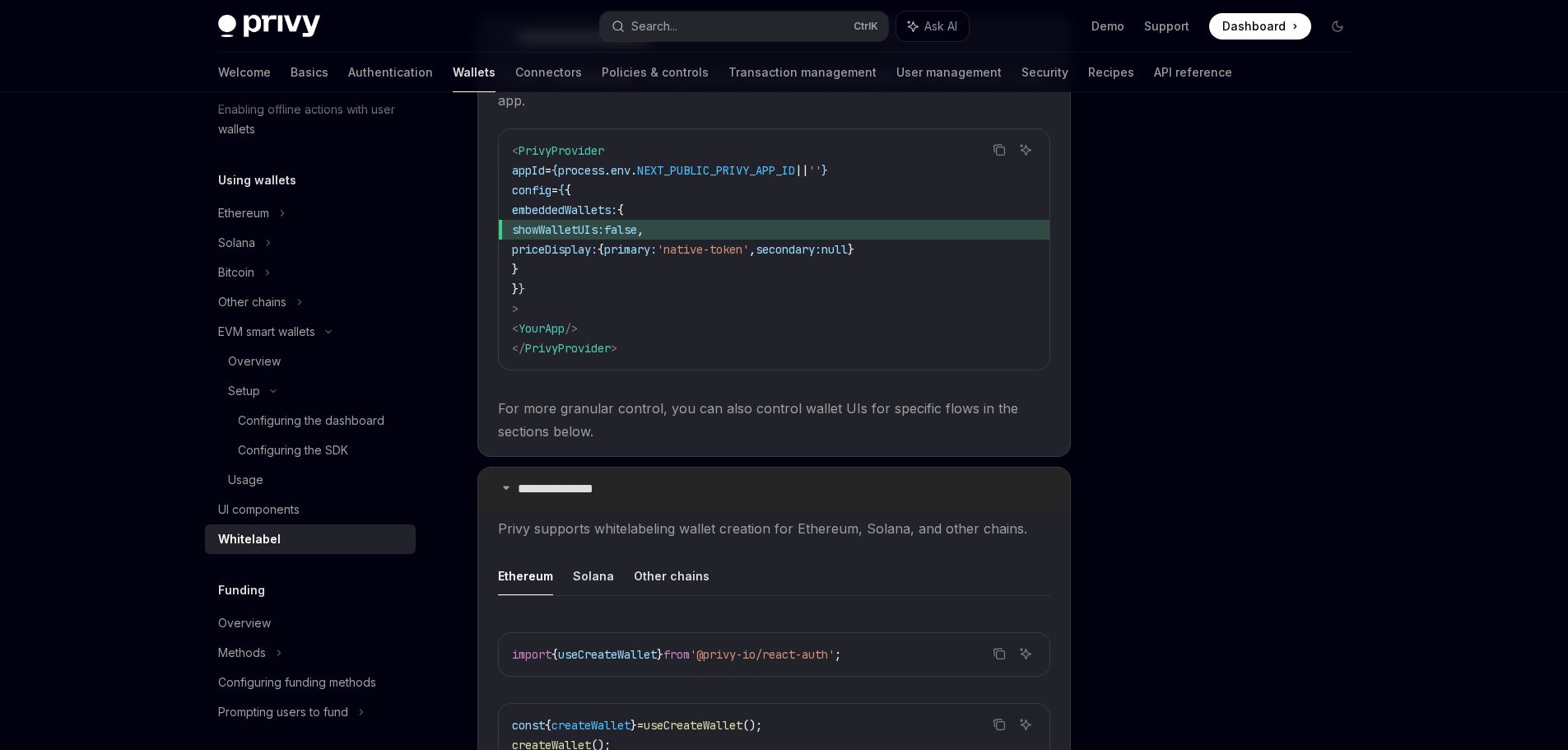
scroll to position [547, 0]
